Goal: Book appointment/travel/reservation

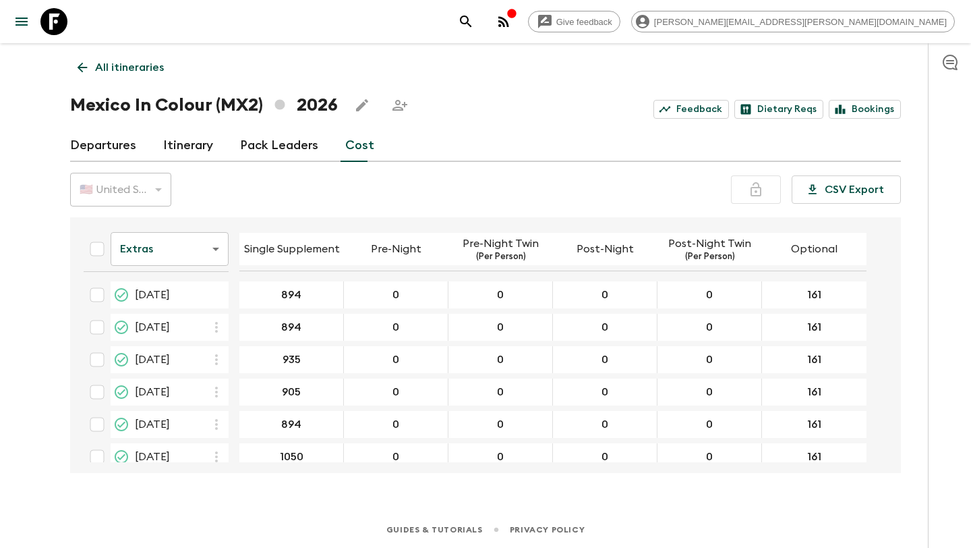
click at [77, 65] on icon at bounding box center [82, 67] width 15 height 15
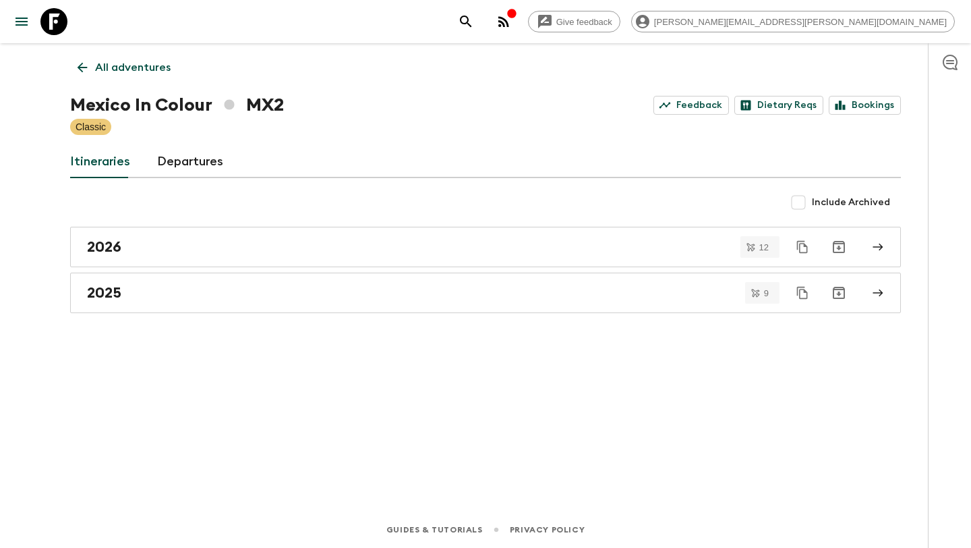
click at [77, 65] on icon at bounding box center [82, 67] width 15 height 15
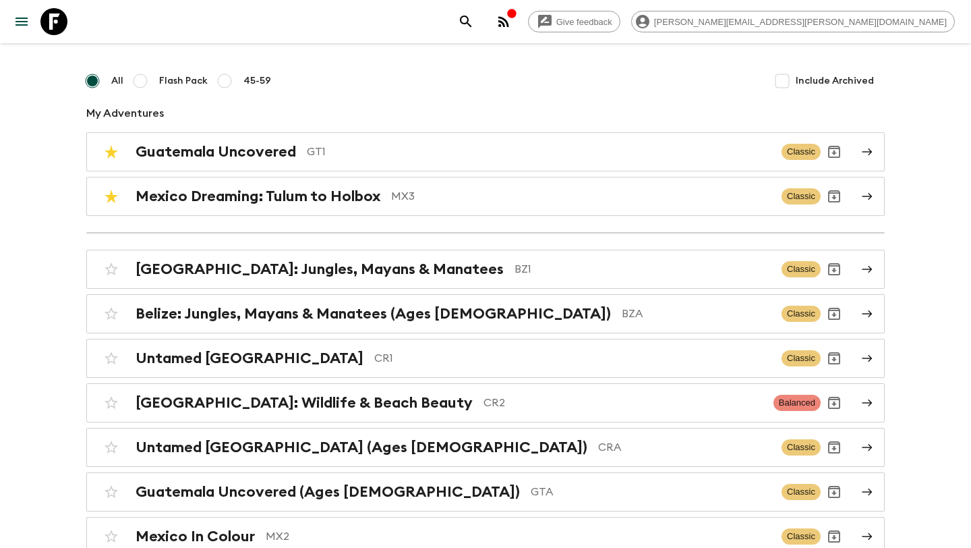
scroll to position [150, 0]
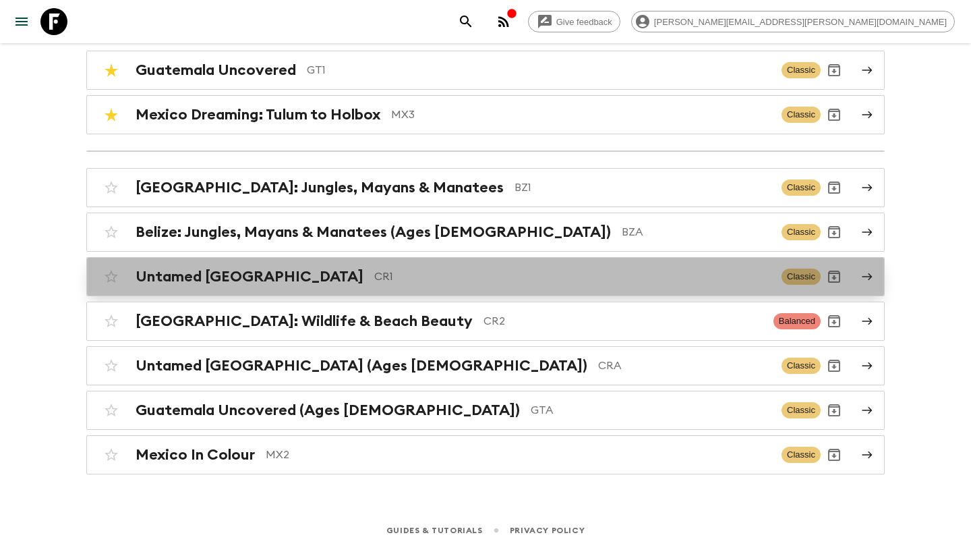
click at [225, 270] on h2 "Untamed [GEOGRAPHIC_DATA]" at bounding box center [250, 277] width 228 height 18
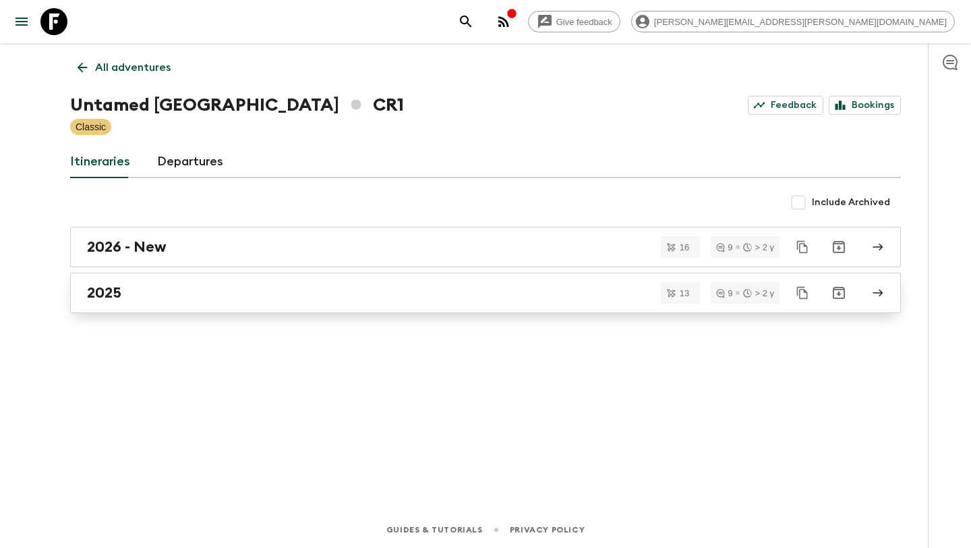
click at [212, 285] on div "2025" at bounding box center [473, 293] width 772 height 18
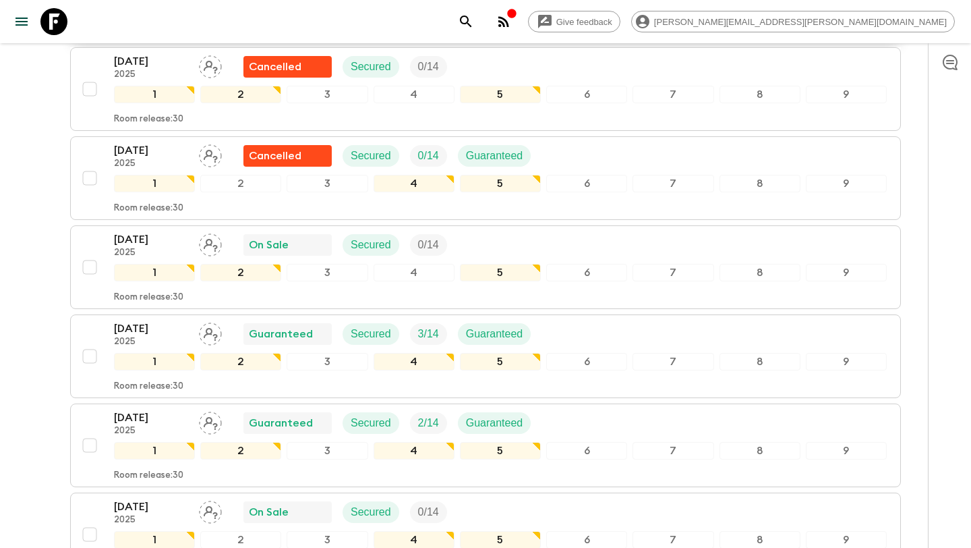
scroll to position [442, 0]
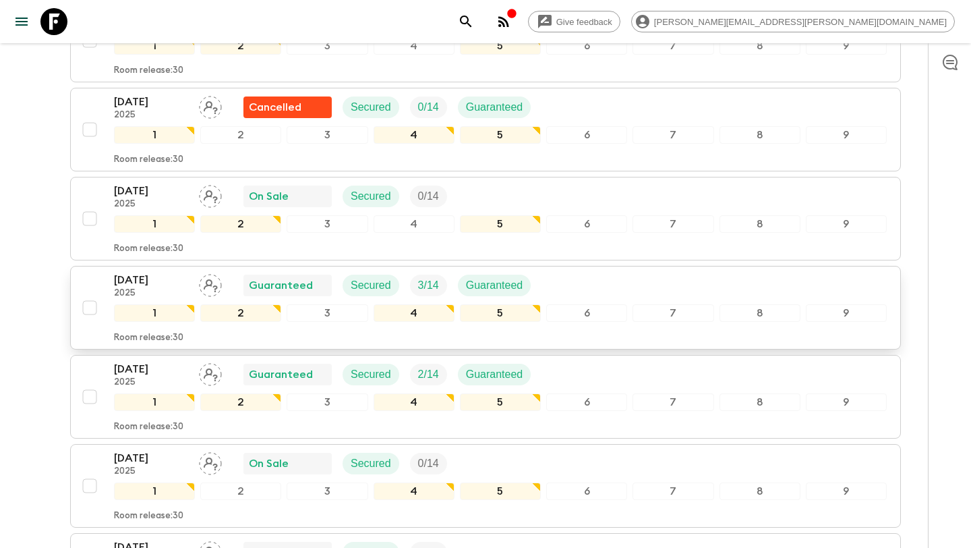
click at [149, 279] on p "[DATE]" at bounding box center [151, 280] width 74 height 16
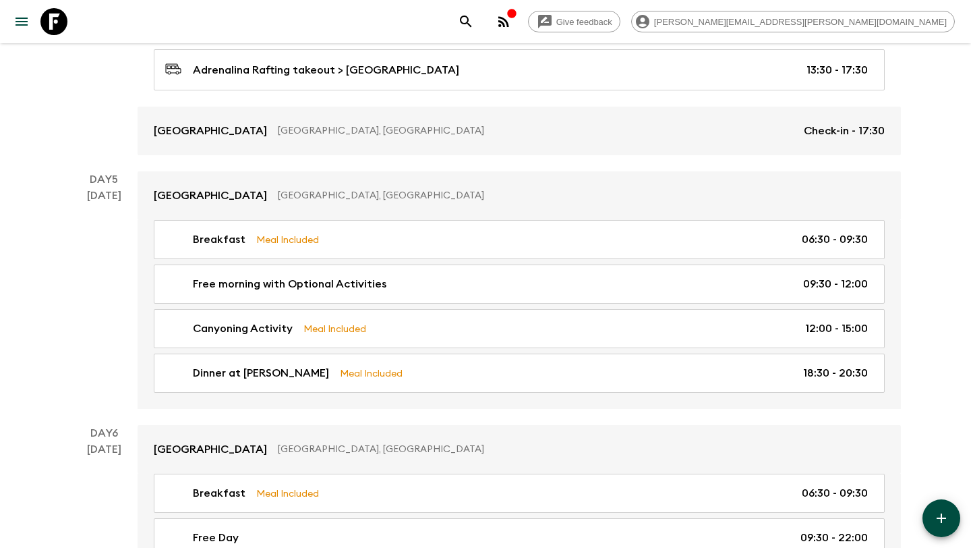
scroll to position [1379, 0]
